Goal: Book appointment/travel/reservation

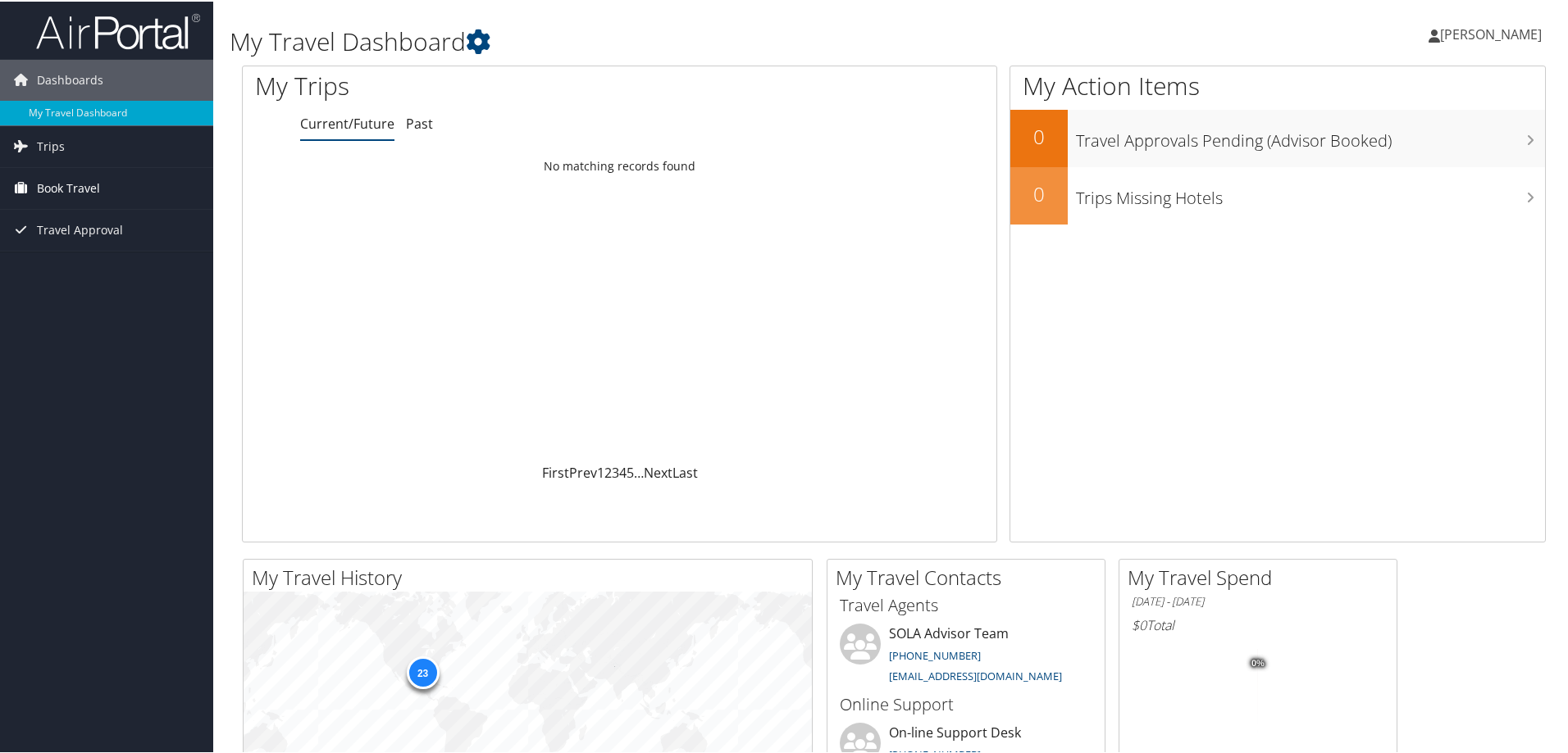
click at [70, 199] on span "Book Travel" at bounding box center [68, 187] width 63 height 41
click at [59, 246] on link "Book/Manage Online Trips" at bounding box center [106, 243] width 213 height 24
